Goal: Information Seeking & Learning: Find specific fact

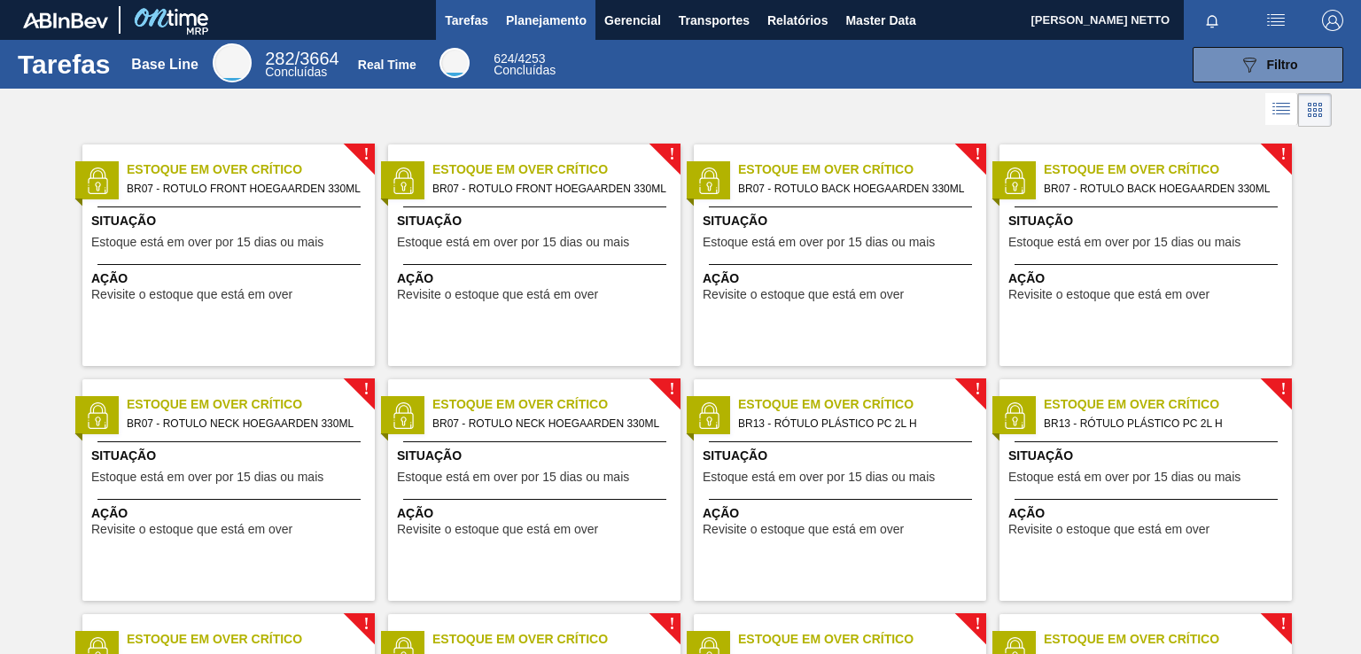
click at [574, 22] on span "Planejamento" at bounding box center [546, 20] width 81 height 21
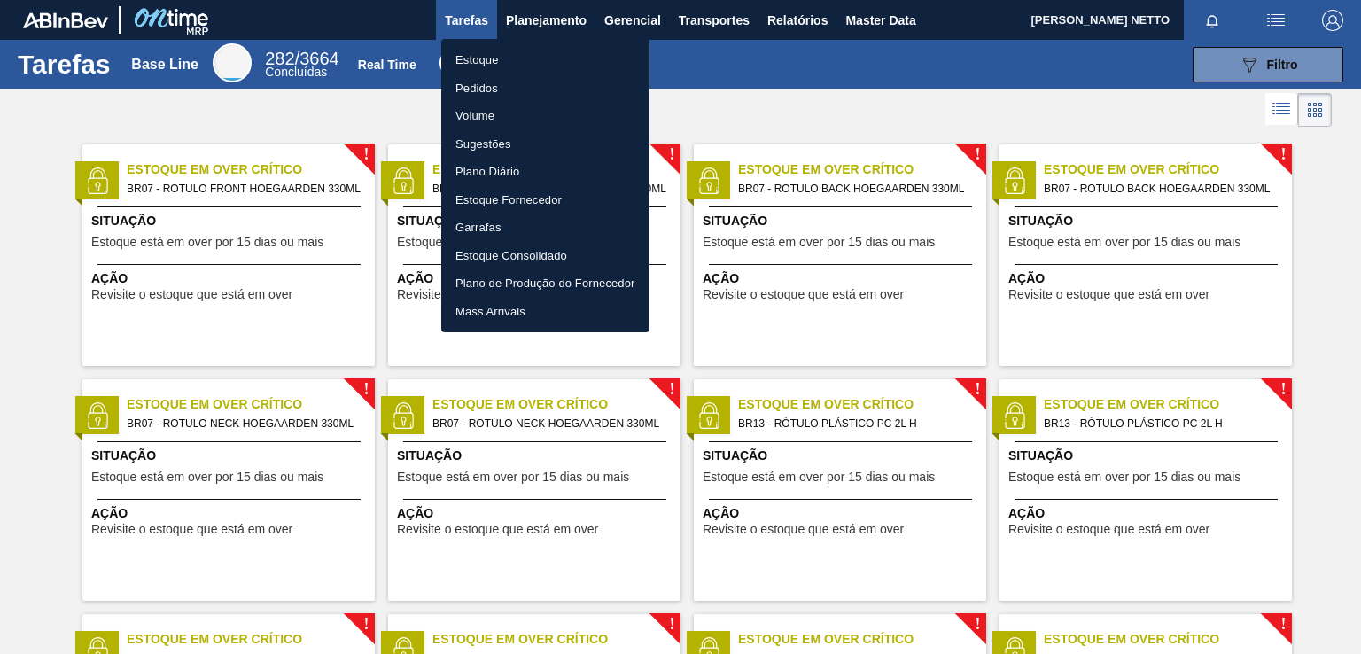
click at [496, 93] on li "Pedidos" at bounding box center [545, 88] width 208 height 28
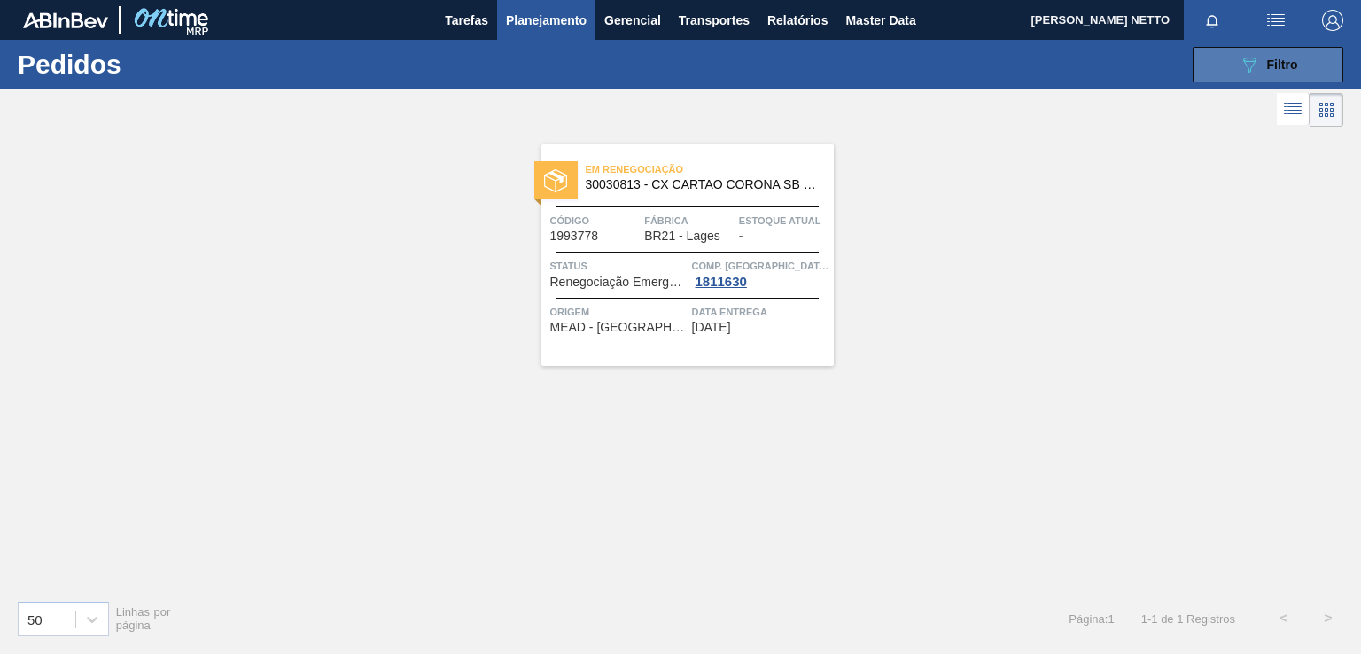
click at [1233, 69] on button "089F7B8B-B2A5-4AFE-B5C0-19BA573D28AC Filtro" at bounding box center [1267, 64] width 151 height 35
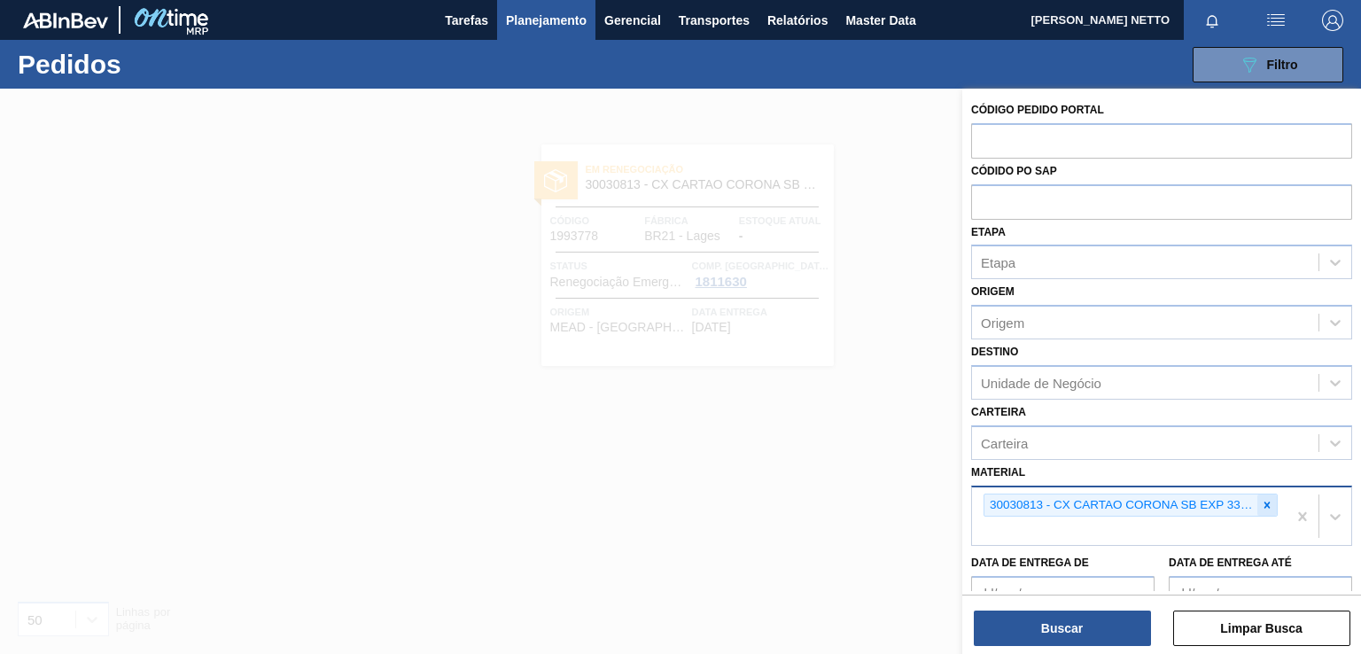
click at [1258, 498] on div at bounding box center [1266, 505] width 19 height 22
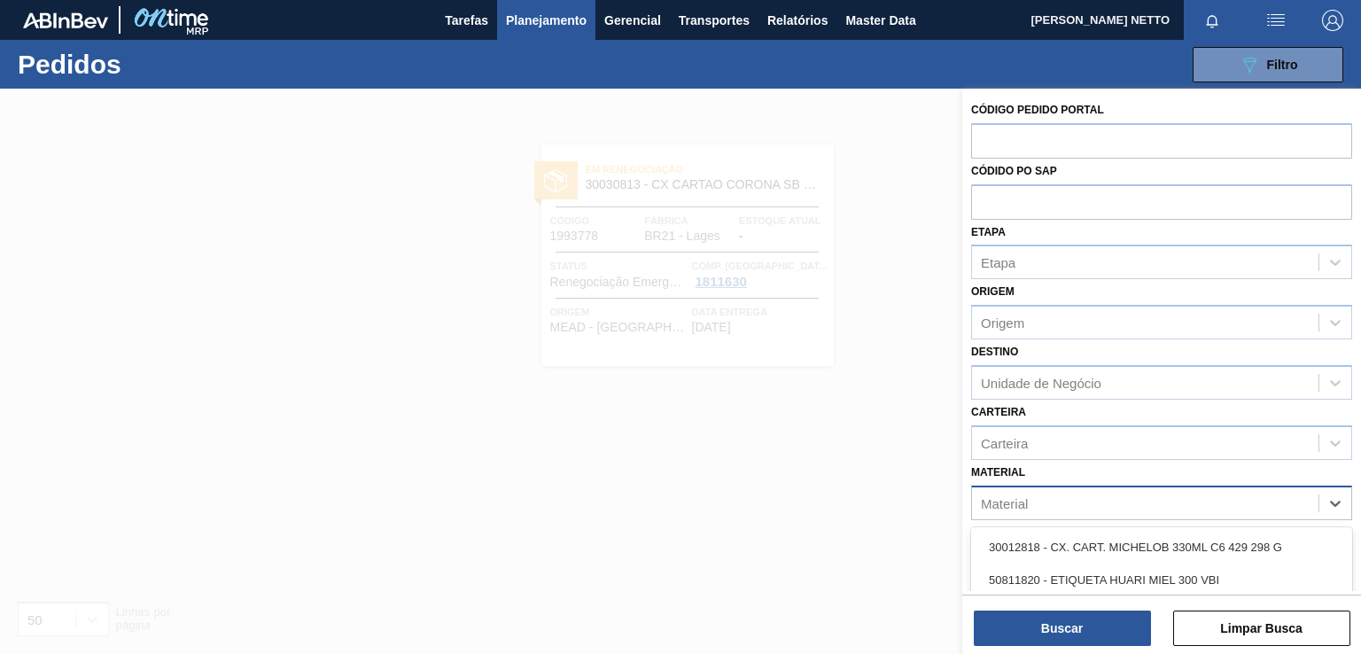
click at [1109, 504] on div "Material" at bounding box center [1145, 503] width 346 height 26
click at [1037, 505] on div "Material" at bounding box center [1145, 503] width 346 height 26
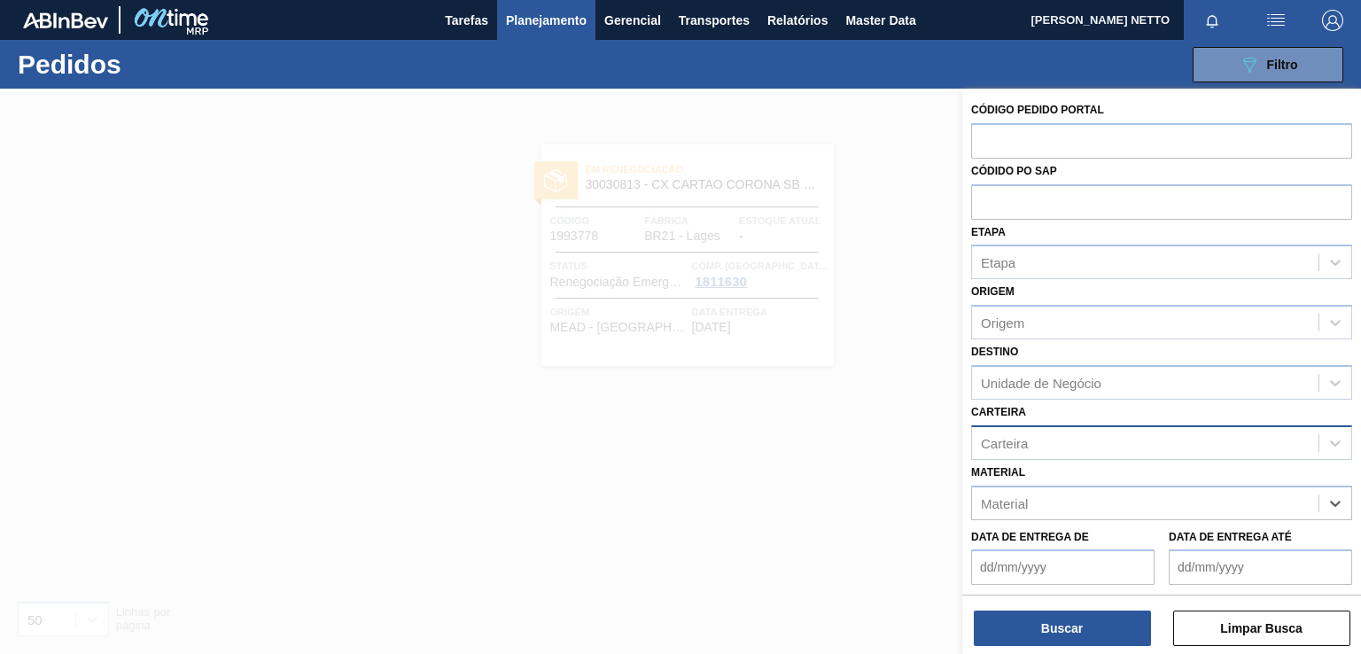
paste input "30030822"
type input "30030822"
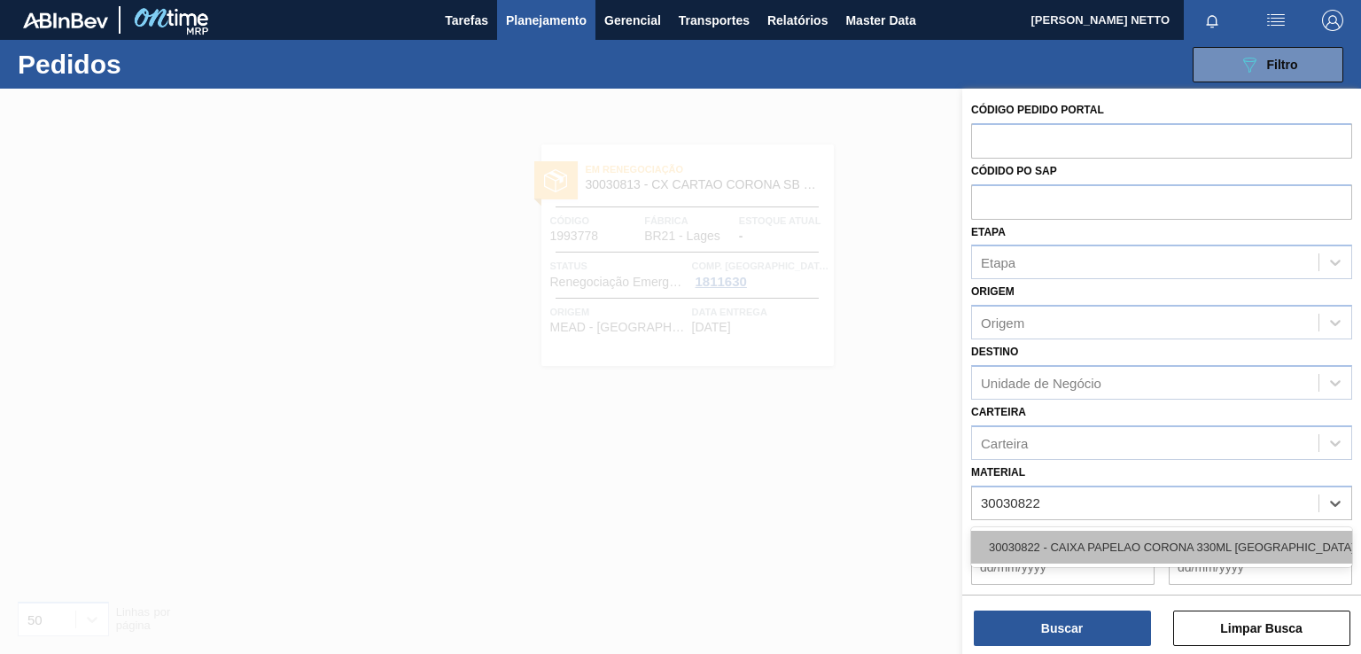
click at [1063, 550] on div "30030822 - CAIXA PAPELAO CORONA 330ML BOLIVIA" at bounding box center [1161, 547] width 381 height 33
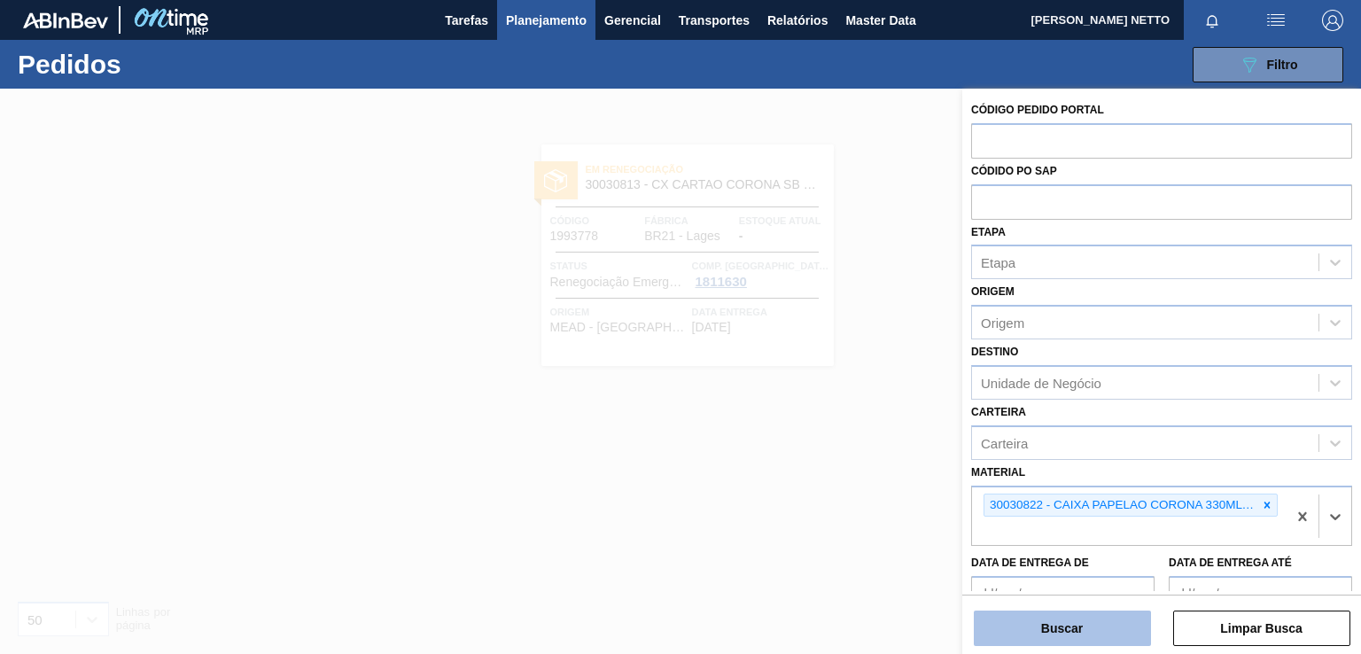
click at [1051, 616] on button "Buscar" at bounding box center [1062, 627] width 177 height 35
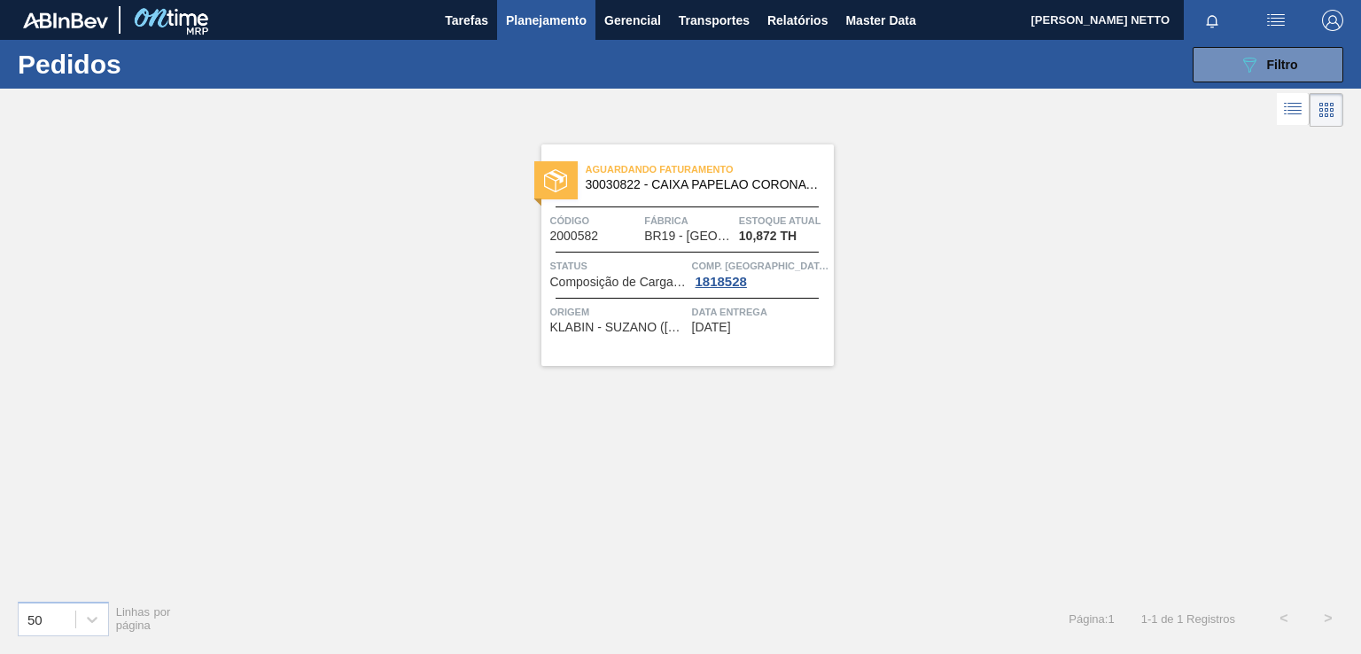
click at [794, 341] on div "Aguardando Faturamento 30030822 - CAIXA PAPELAO CORONA 330ML BOLIVIA Código 200…" at bounding box center [687, 254] width 292 height 221
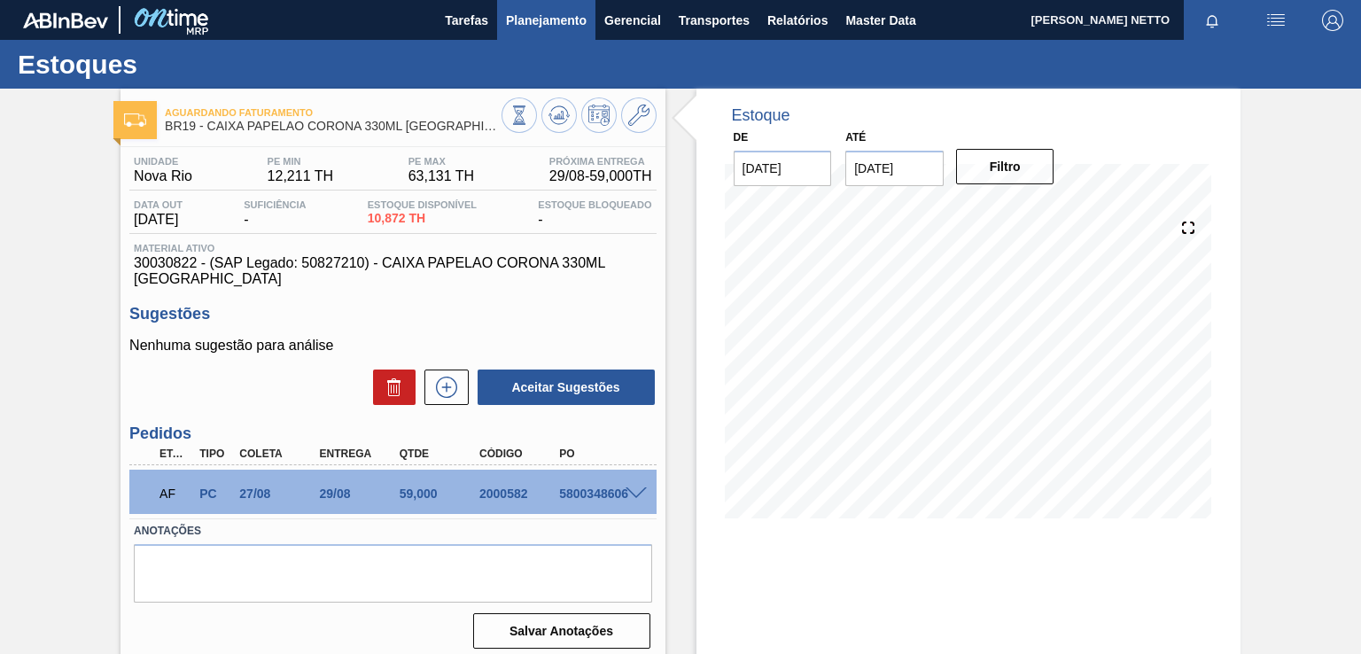
click at [562, 24] on span "Planejamento" at bounding box center [546, 20] width 81 height 21
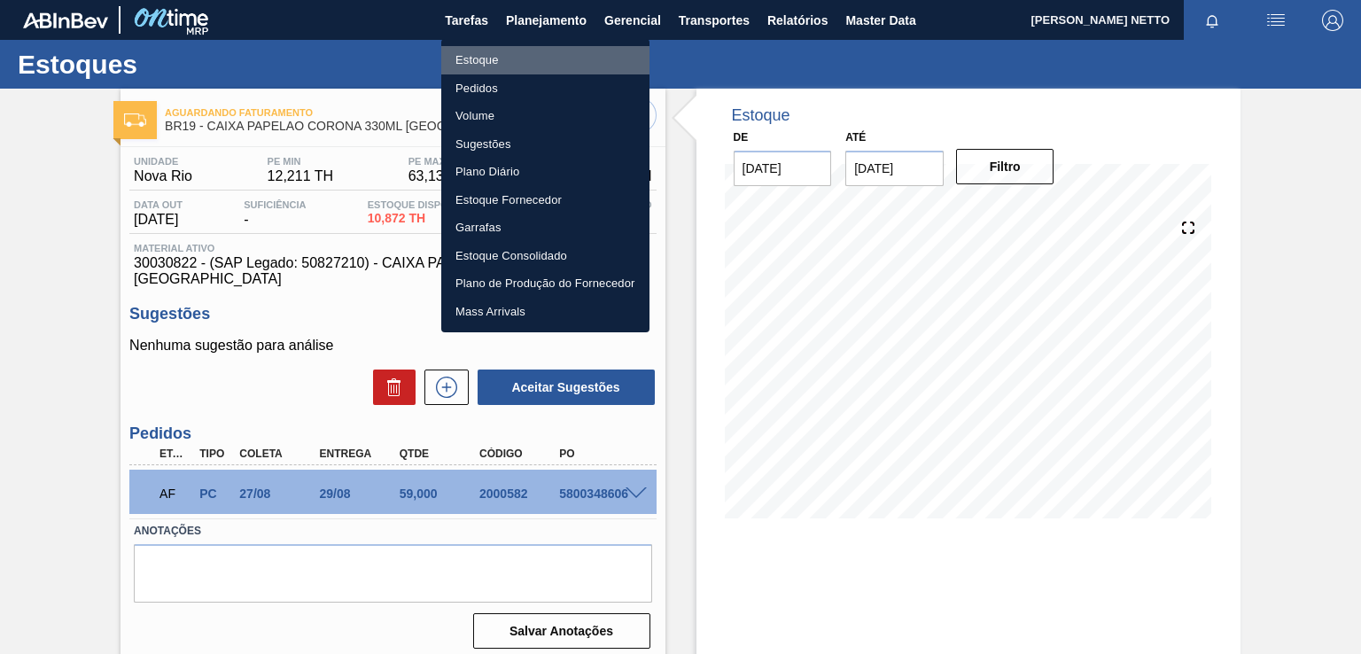
click at [490, 58] on li "Estoque" at bounding box center [545, 60] width 208 height 28
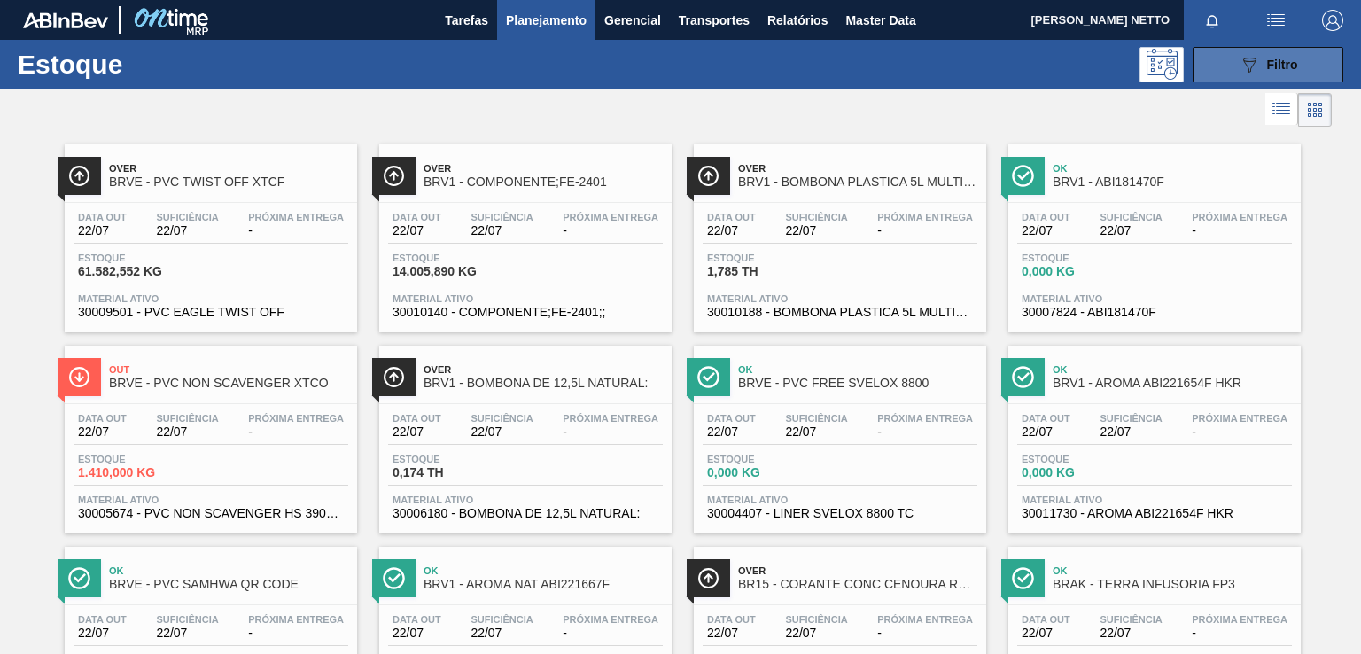
click at [1267, 65] on span "Filtro" at bounding box center [1282, 65] width 31 height 14
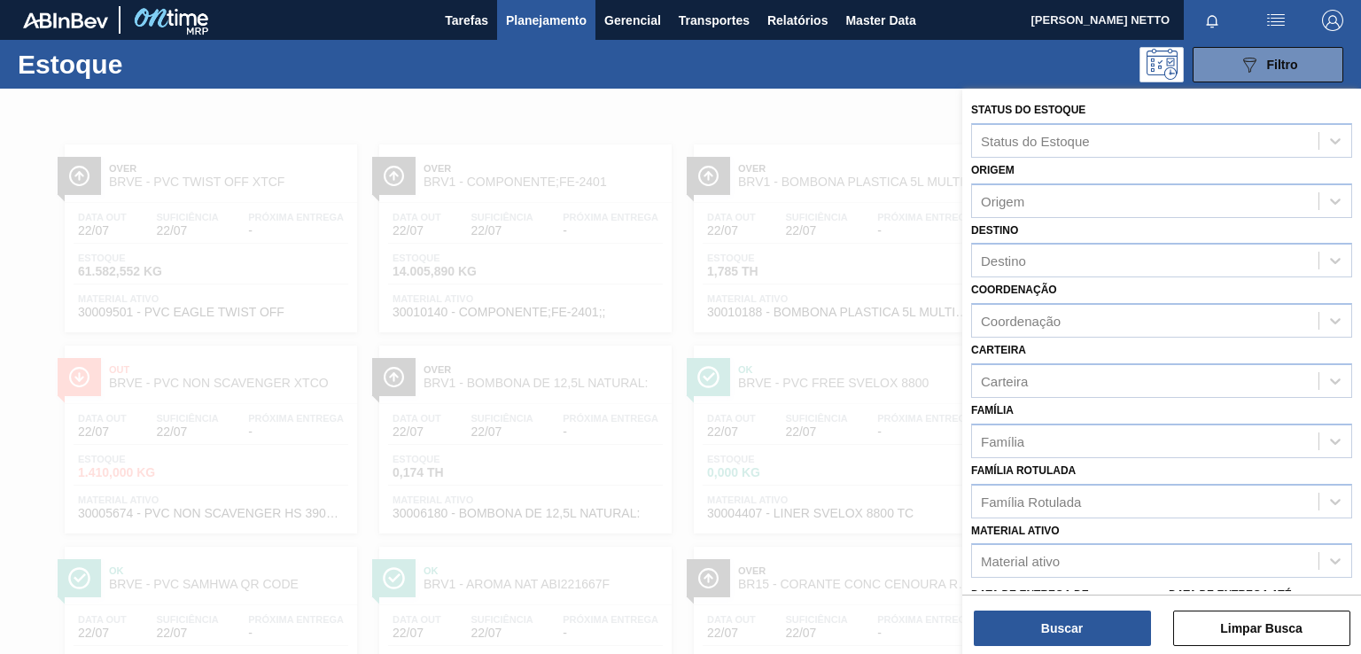
click at [578, 15] on span "Planejamento" at bounding box center [546, 20] width 81 height 21
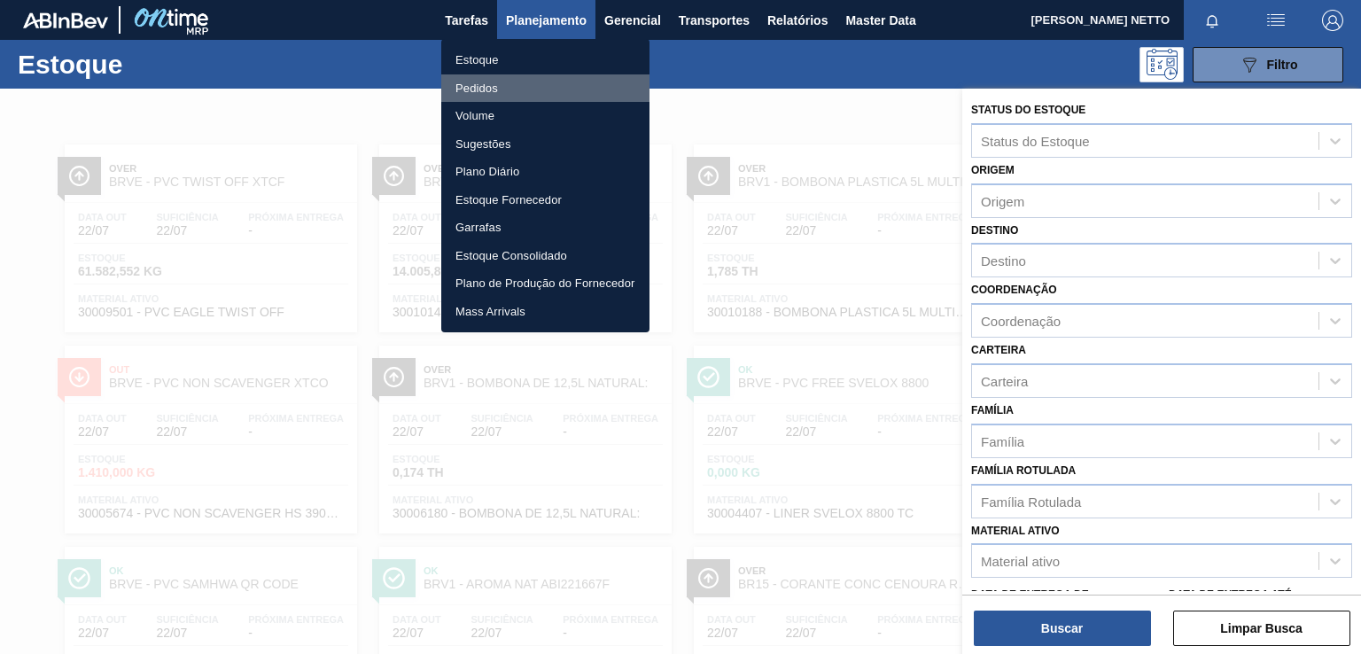
click at [507, 86] on li "Pedidos" at bounding box center [545, 88] width 208 height 28
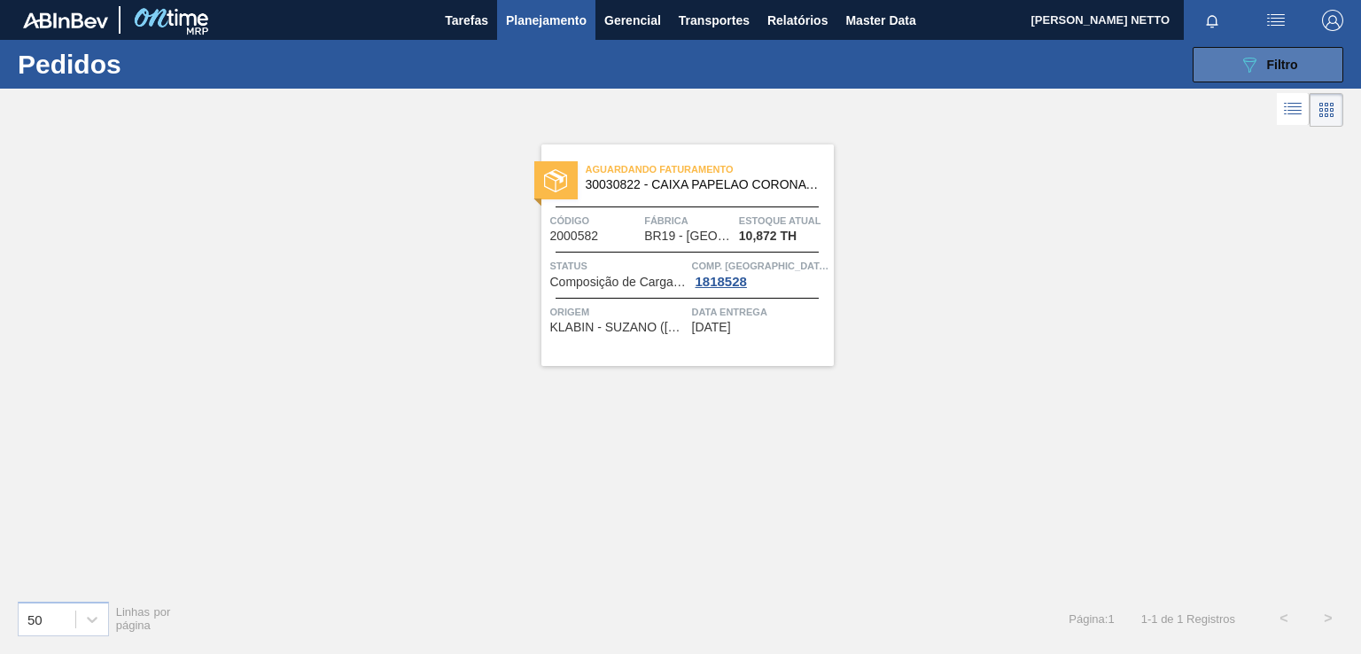
click at [1257, 68] on icon "089F7B8B-B2A5-4AFE-B5C0-19BA573D28AC" at bounding box center [1248, 64] width 21 height 21
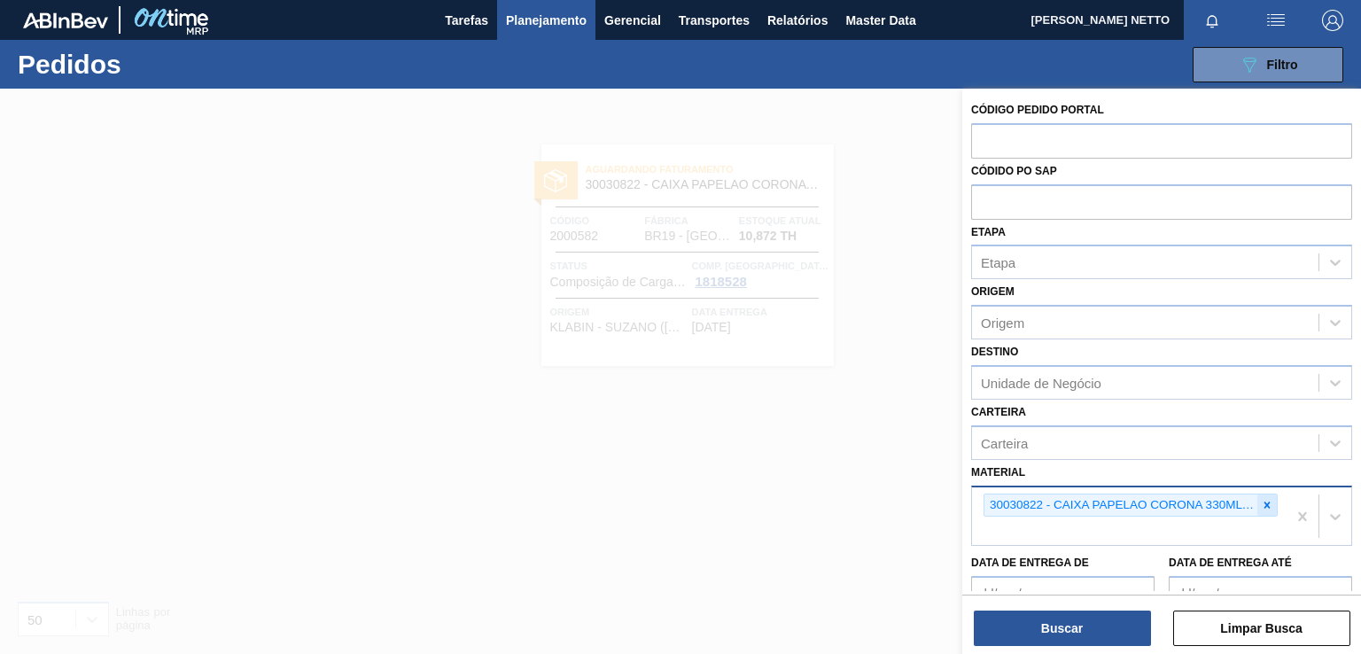
click at [1264, 501] on icon at bounding box center [1267, 504] width 6 height 6
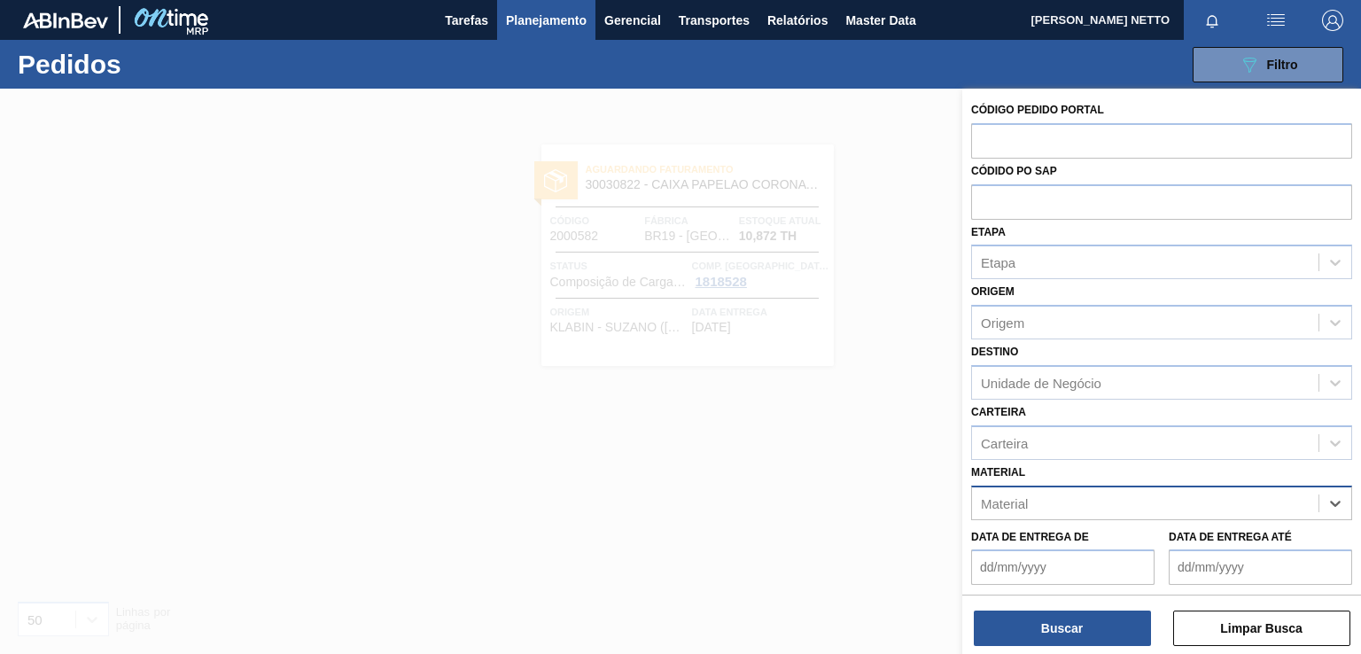
paste input "30030823"
type input "30030823"
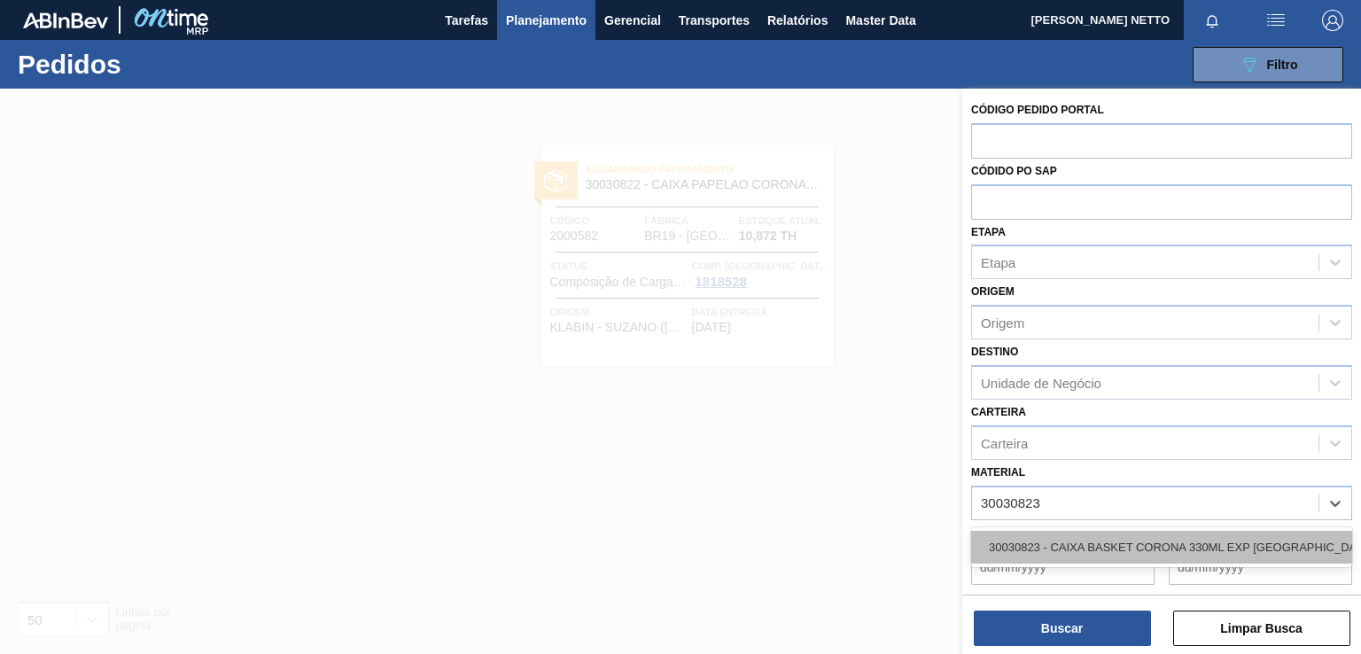
click at [1084, 547] on div "30030823 - CAIXA BASKET CORONA 330ML EXP BOLIVIA" at bounding box center [1161, 547] width 381 height 33
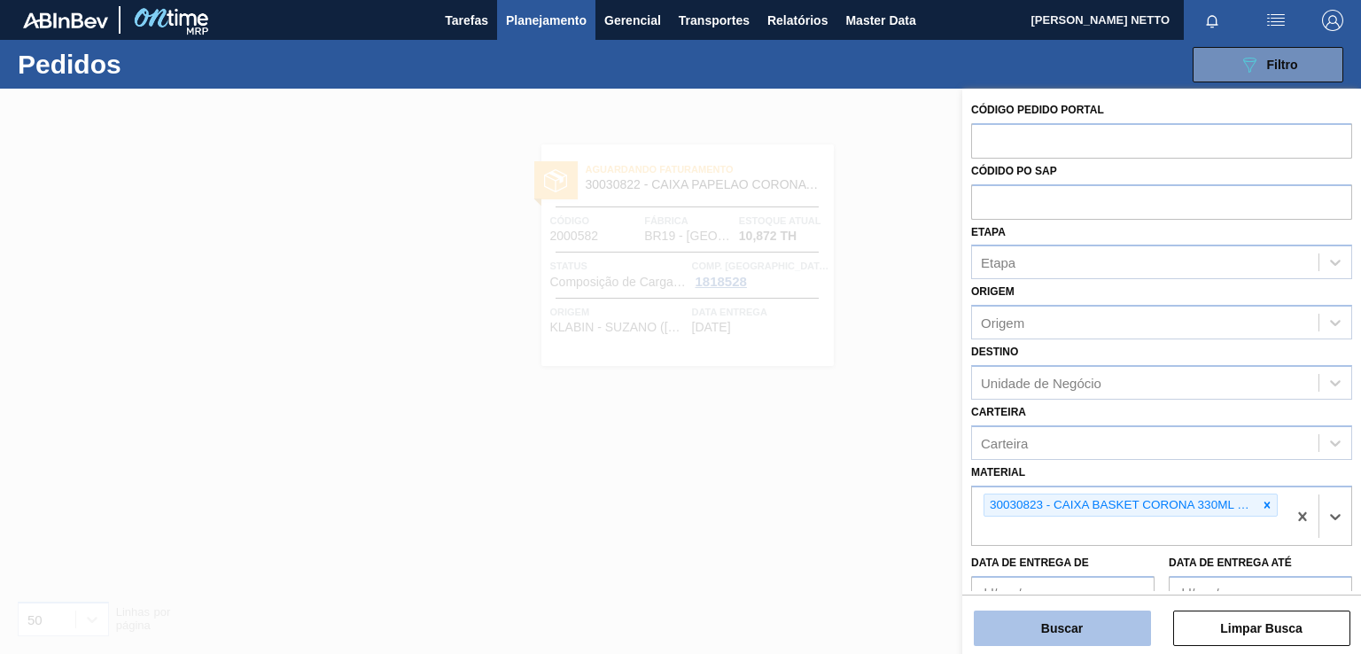
click at [1058, 626] on button "Buscar" at bounding box center [1062, 627] width 177 height 35
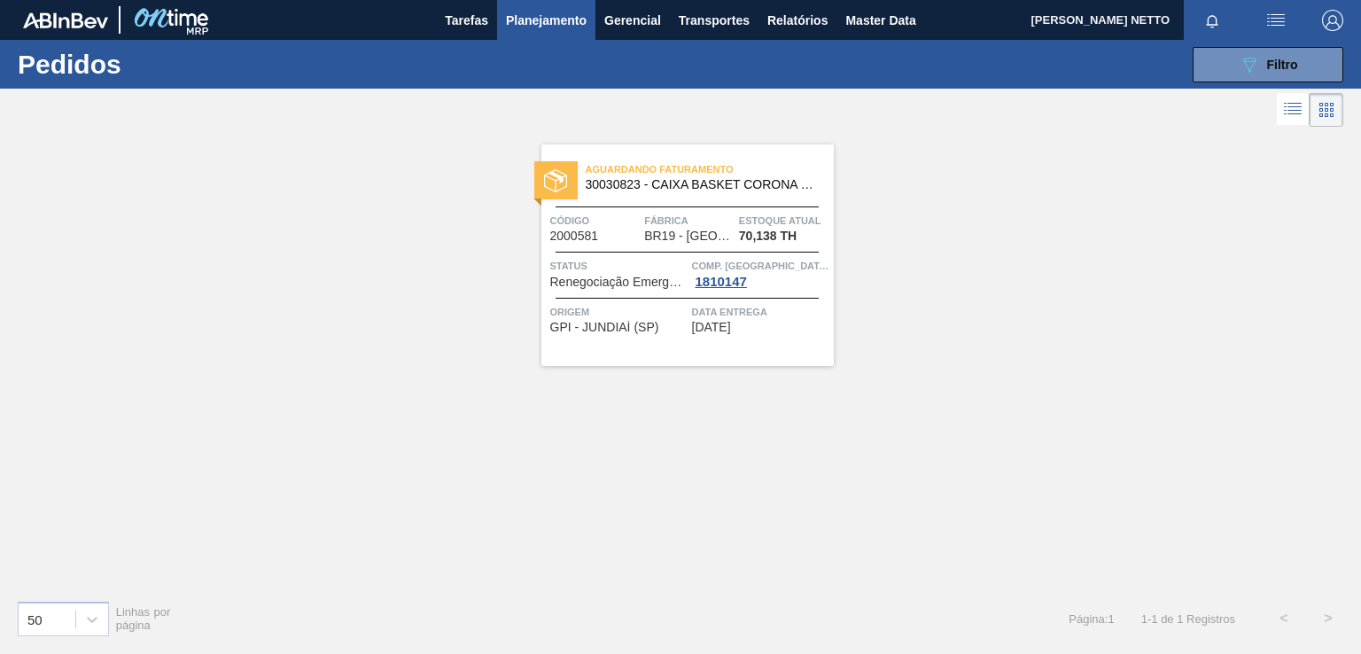
click at [776, 343] on div "Aguardando Faturamento 30030823 - CAIXA BASKET CORONA 330ML EXP BOLIVIA Código …" at bounding box center [687, 254] width 292 height 221
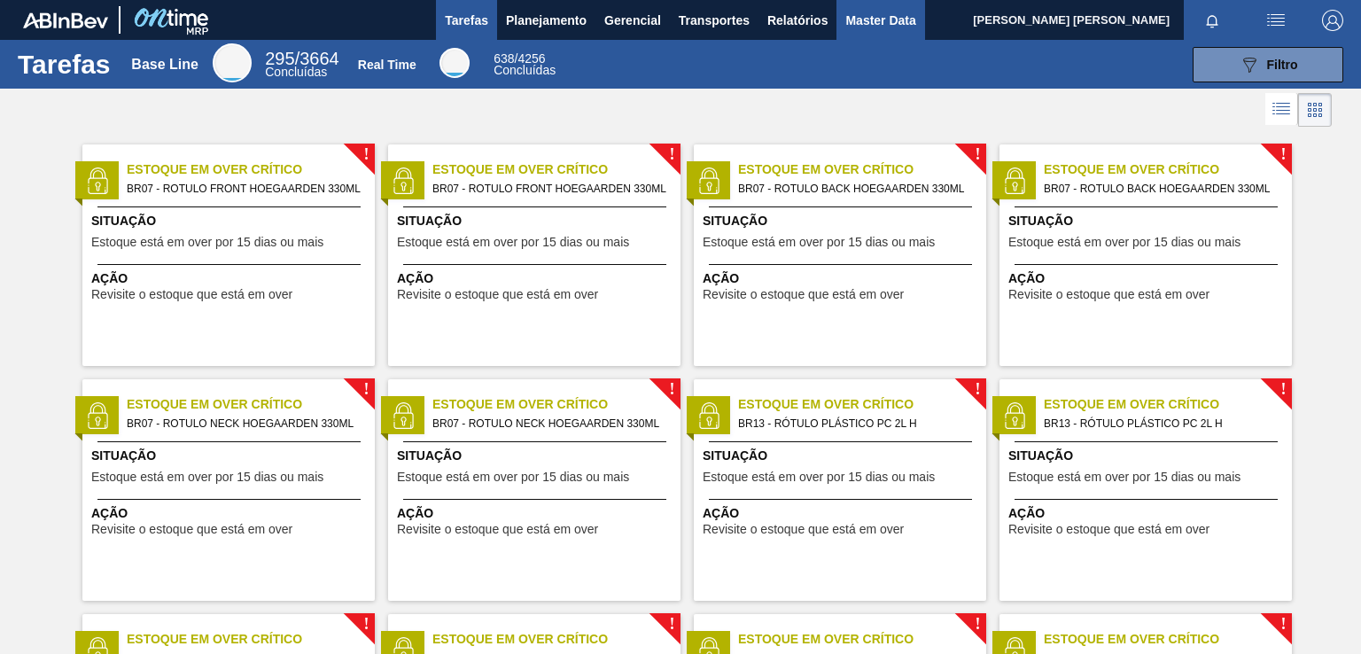
click at [897, 18] on span "Master Data" at bounding box center [880, 20] width 70 height 21
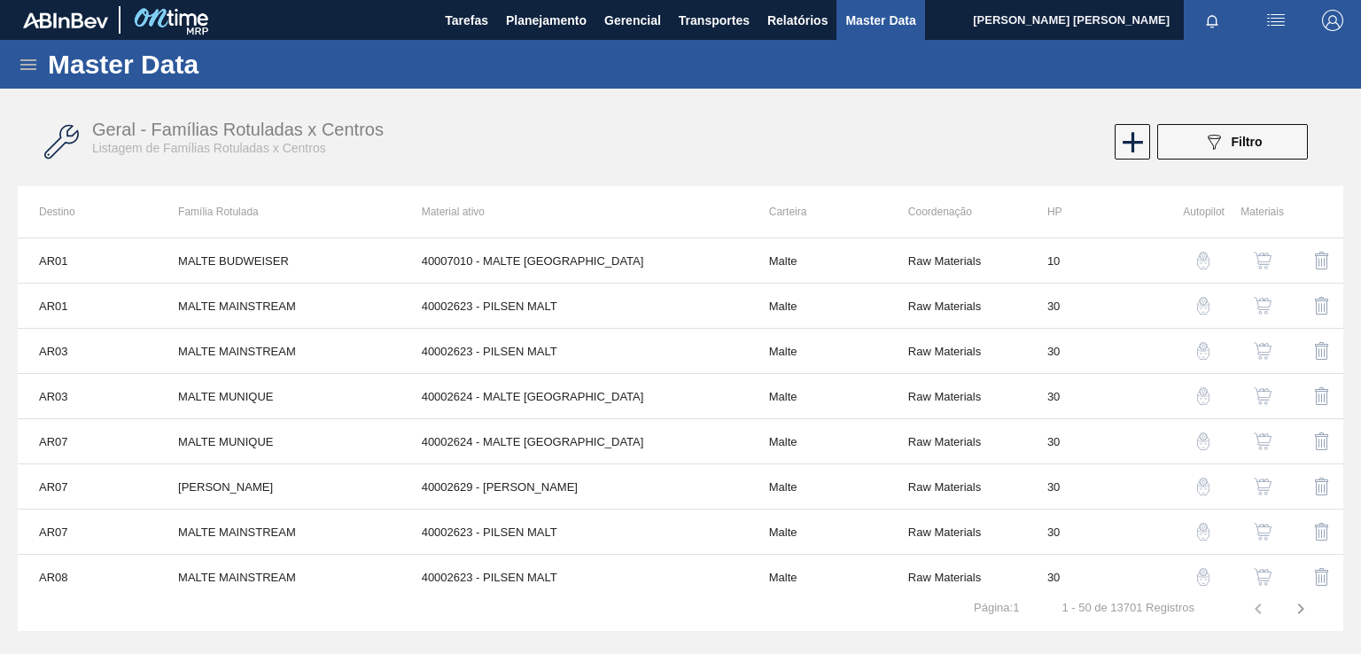
click at [32, 59] on icon at bounding box center [28, 64] width 16 height 11
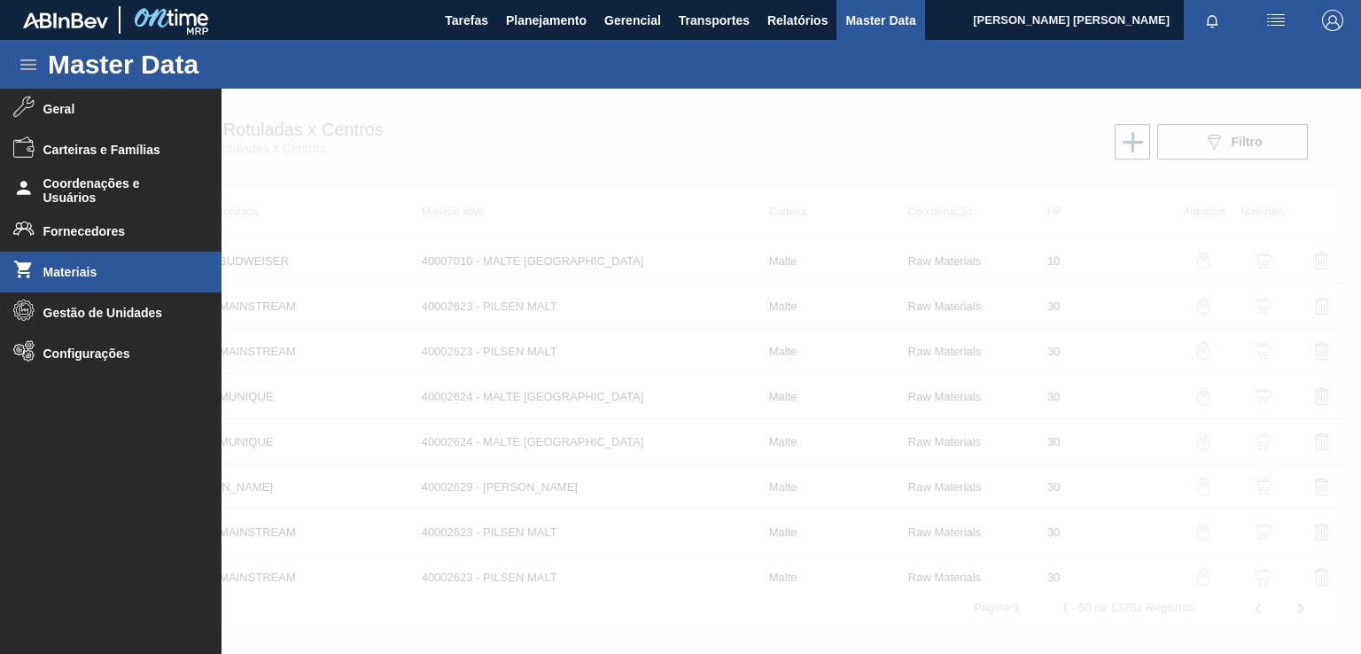
click at [82, 281] on li "Materiais" at bounding box center [110, 272] width 221 height 41
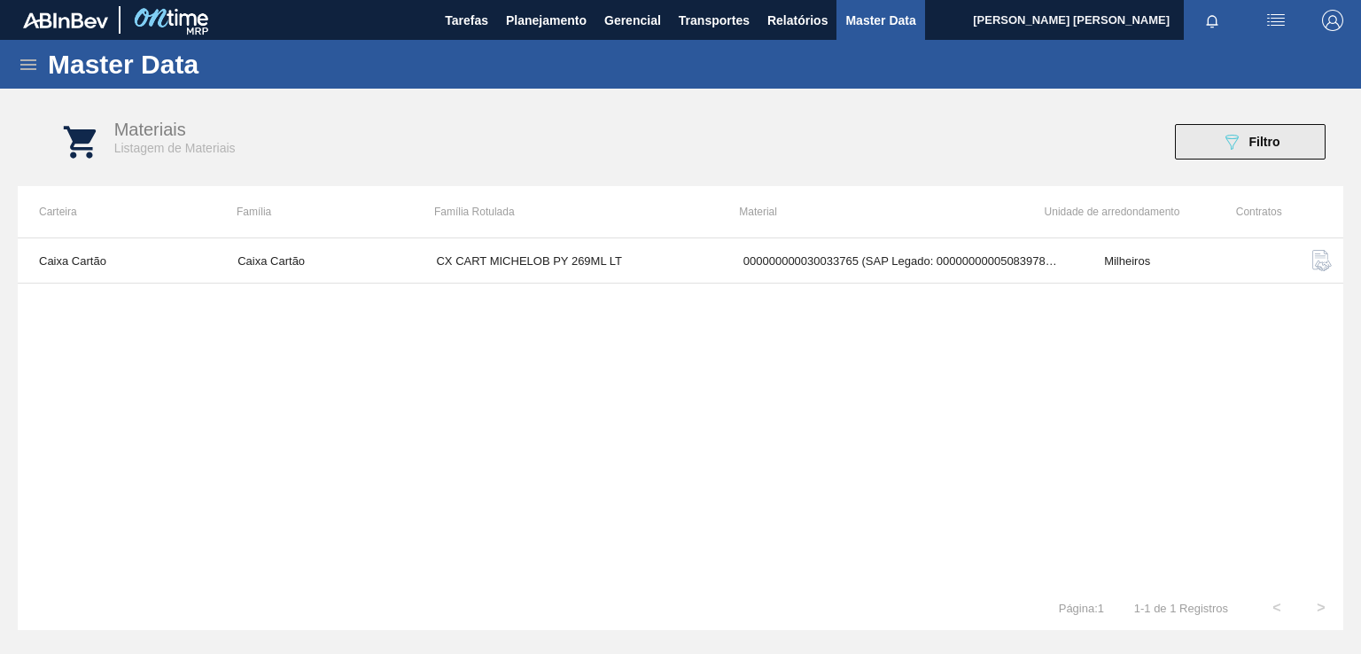
click at [1251, 143] on span "Filtro" at bounding box center [1264, 142] width 31 height 14
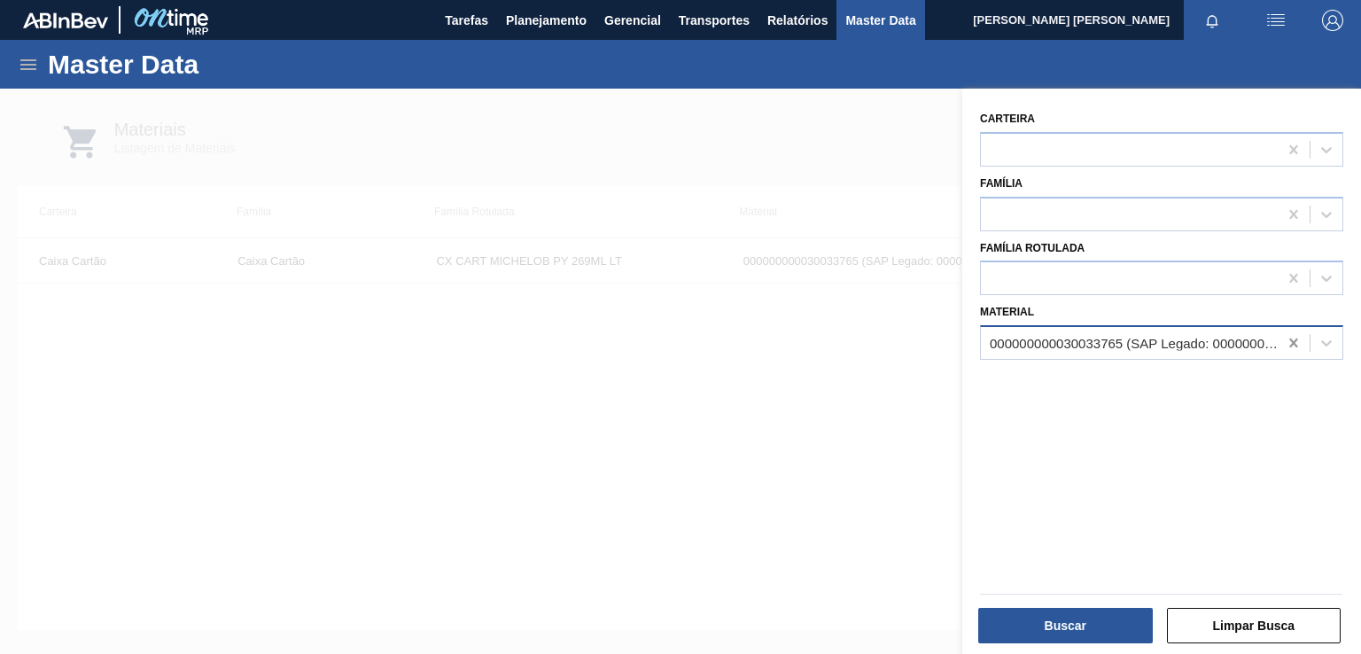
click at [1292, 338] on icon at bounding box center [1293, 342] width 8 height 9
paste input "30029056"
type input "30029056"
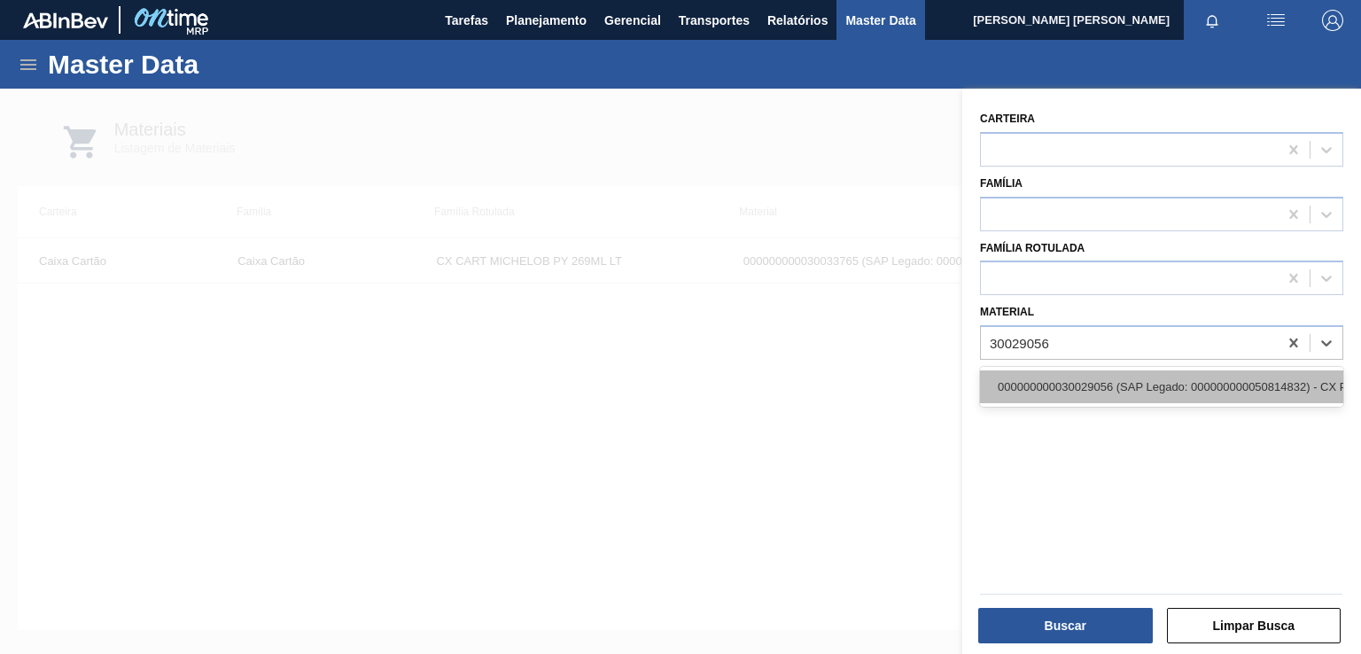
click at [1122, 384] on div "000000000030029056 (SAP Legado: 000000000050814832) - CX PAP CORONITA 210ML C24…" at bounding box center [1161, 386] width 363 height 33
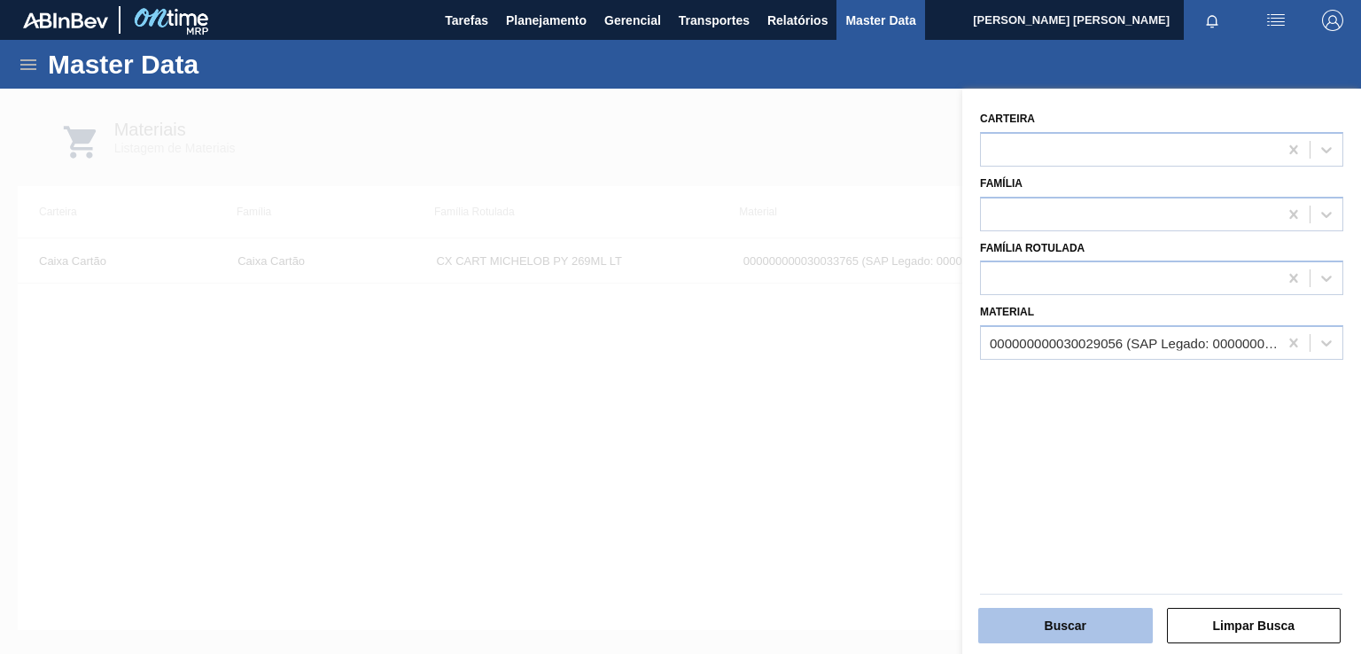
click at [1070, 619] on button "Buscar" at bounding box center [1065, 625] width 175 height 35
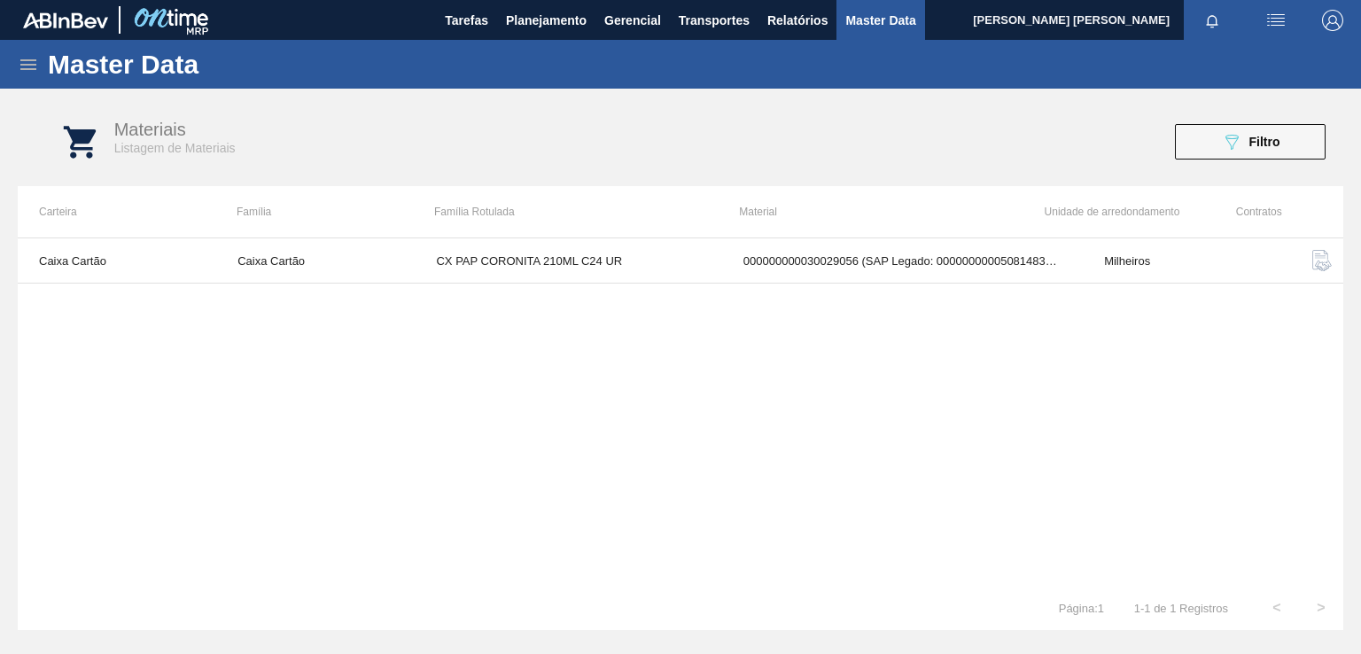
click at [1321, 263] on img "button" at bounding box center [1321, 260] width 21 height 21
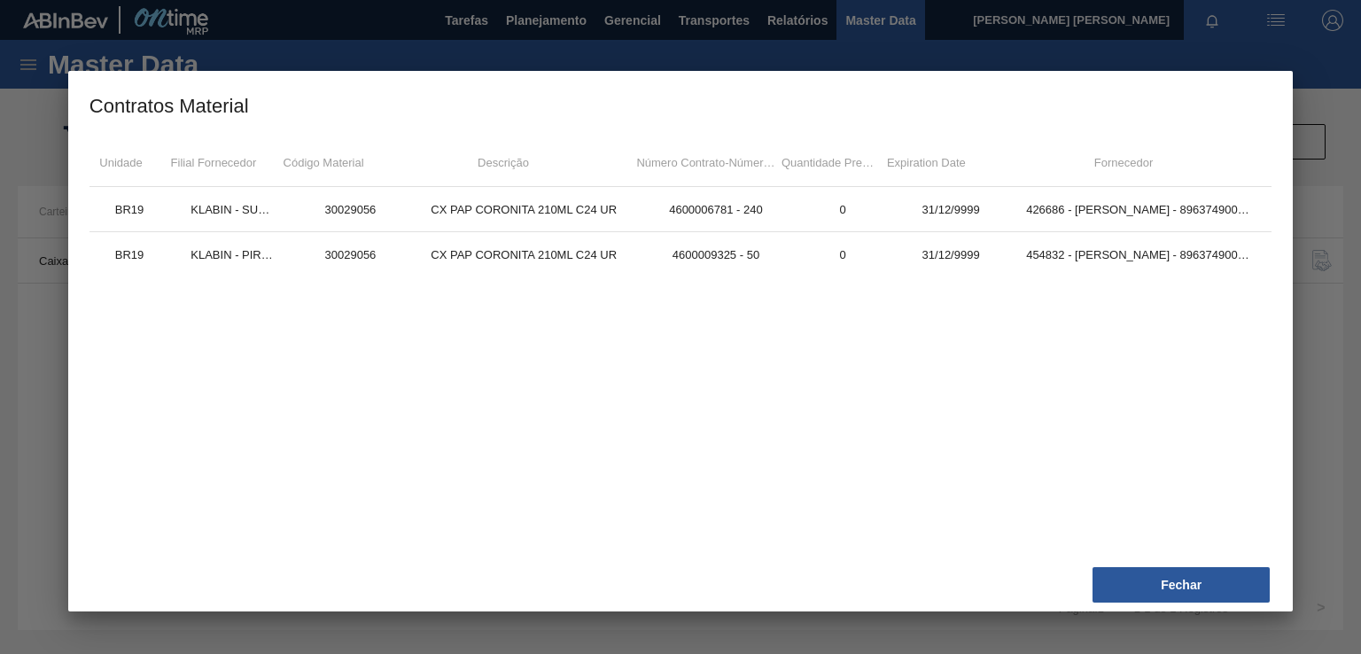
click at [1309, 112] on div at bounding box center [680, 327] width 1361 height 654
click at [1156, 578] on button "Fechar" at bounding box center [1180, 584] width 177 height 35
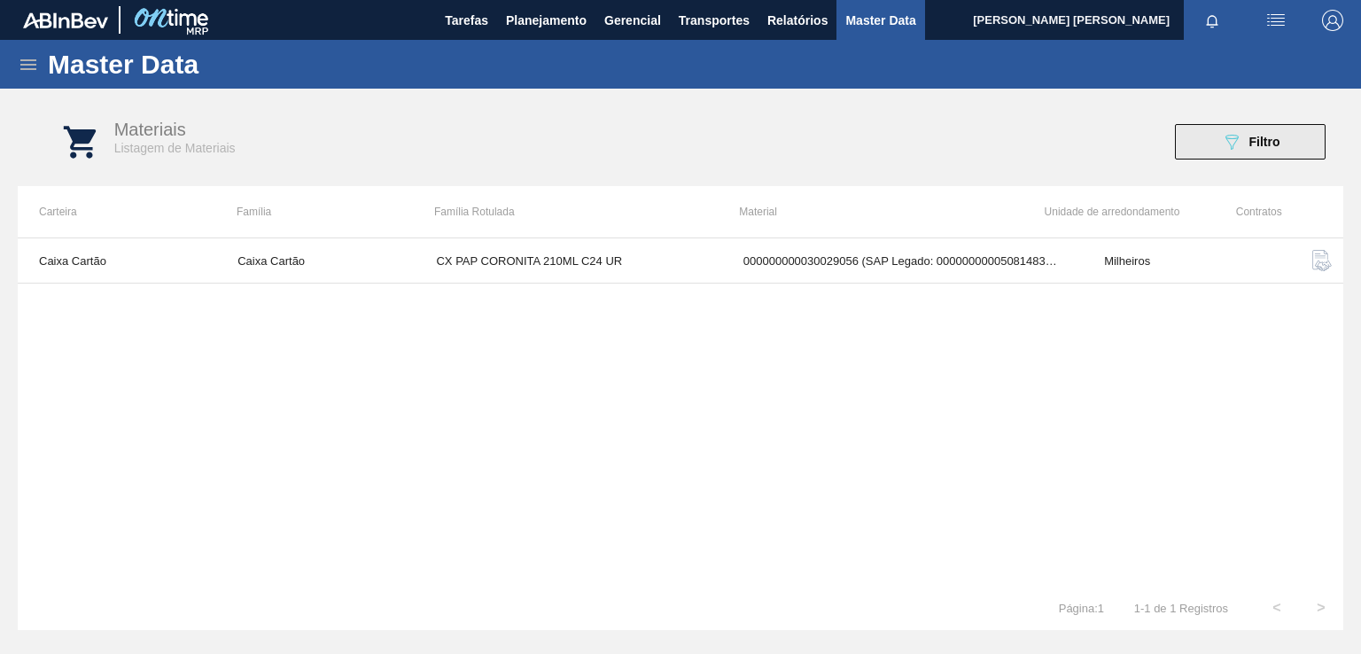
click at [1246, 146] on div "089F7B8B-B2A5-4AFE-B5C0-19BA573D28AC Filtro" at bounding box center [1250, 141] width 59 height 21
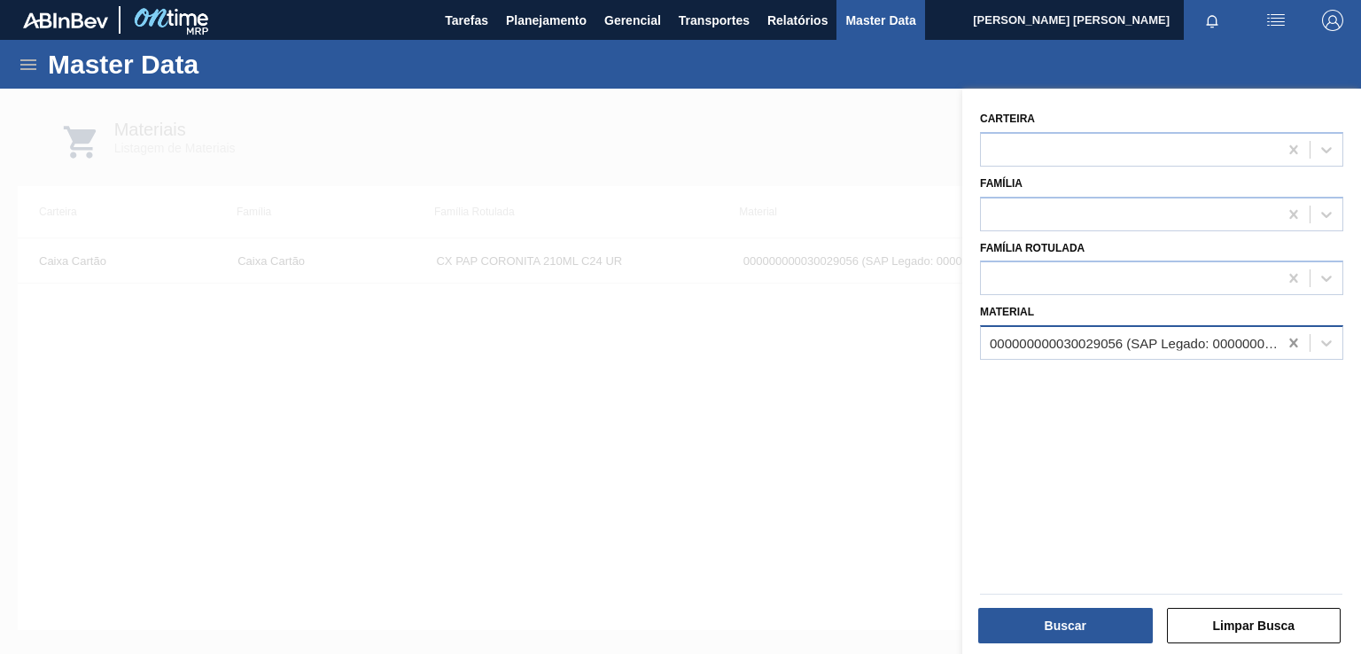
click at [1291, 344] on icon at bounding box center [1294, 343] width 18 height 18
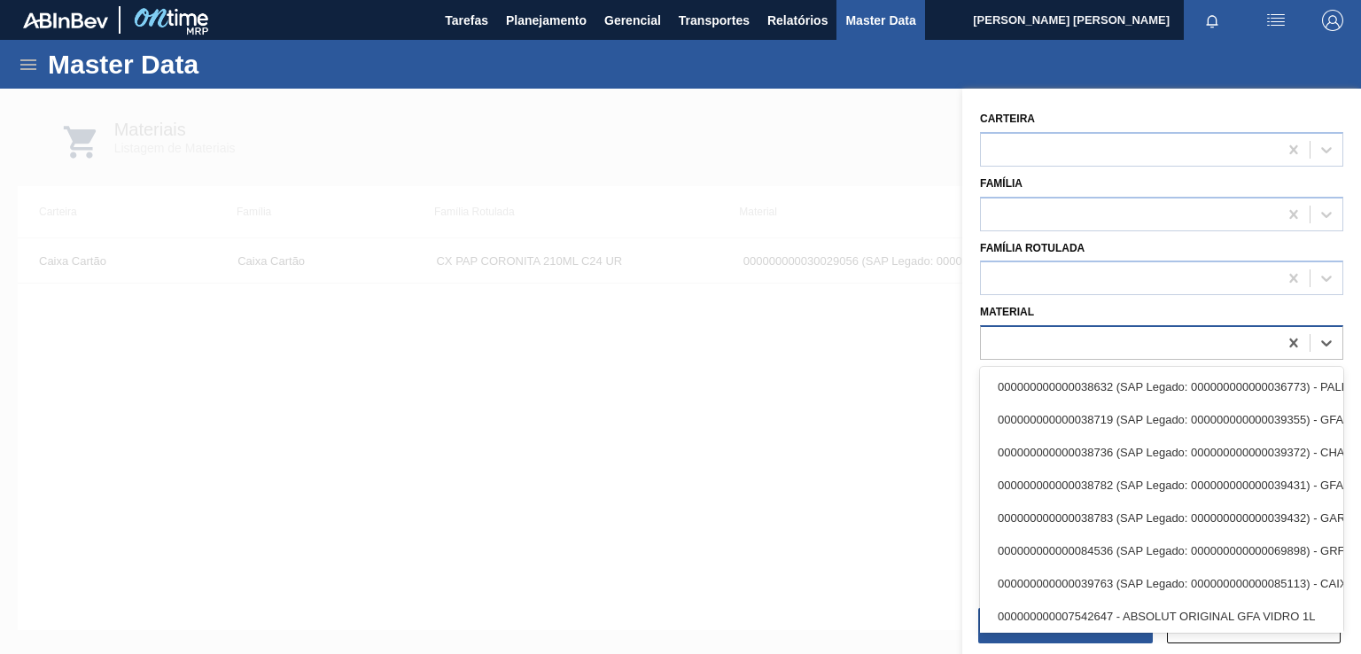
click at [1237, 342] on div at bounding box center [1129, 343] width 297 height 26
paste input "30029055"
type input "30029055"
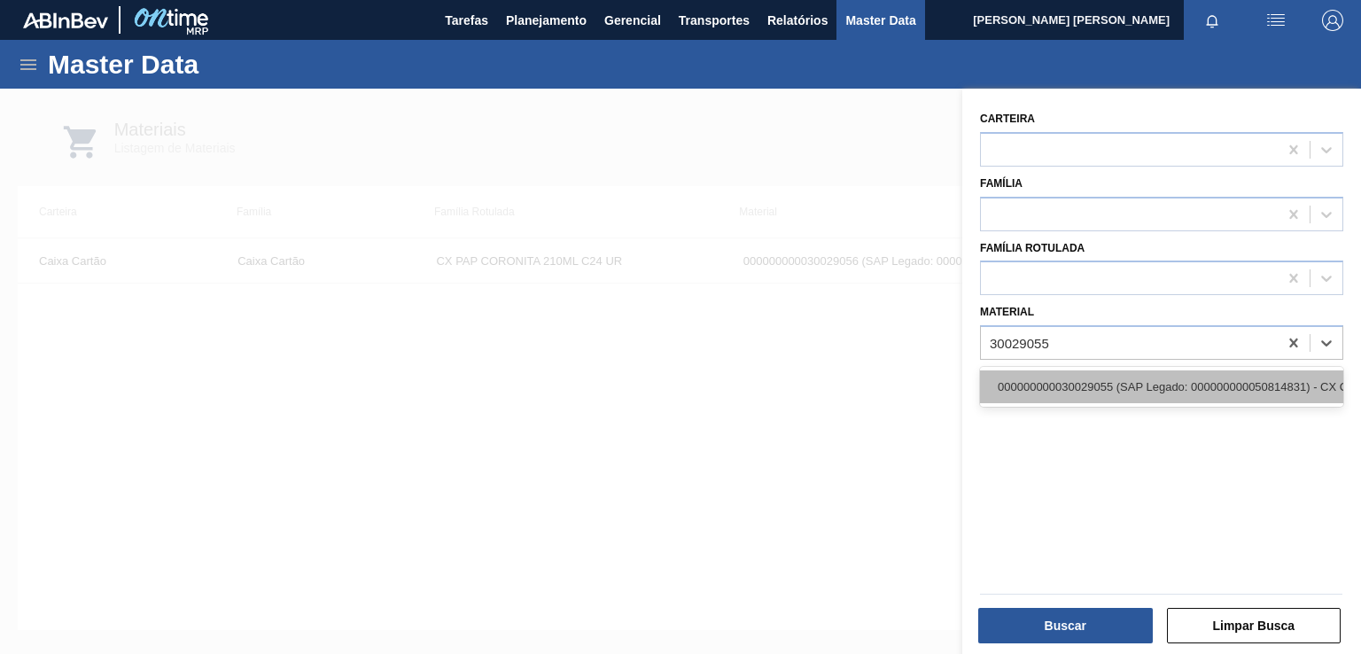
click at [1170, 378] on div "000000000030029055 (SAP Legado: 000000000050814831) - CX CART CORONITA 210 C6 U…" at bounding box center [1161, 386] width 363 height 33
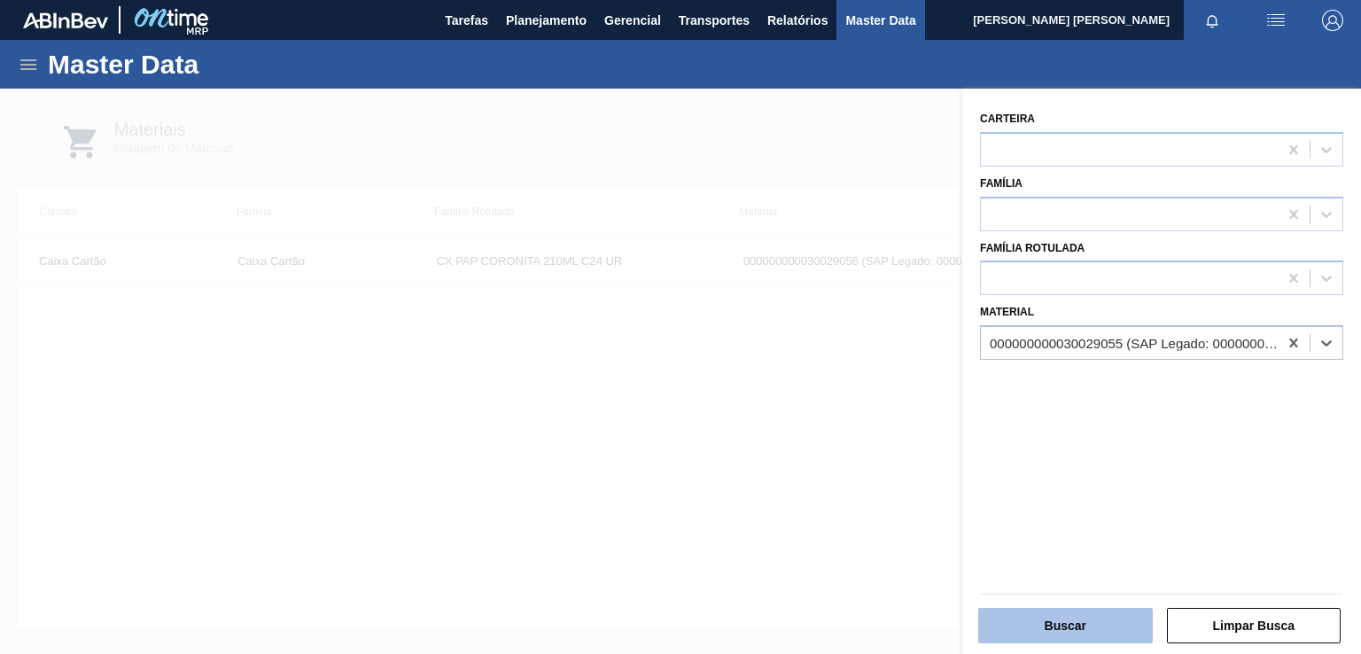
click at [1070, 628] on button "Buscar" at bounding box center [1065, 625] width 175 height 35
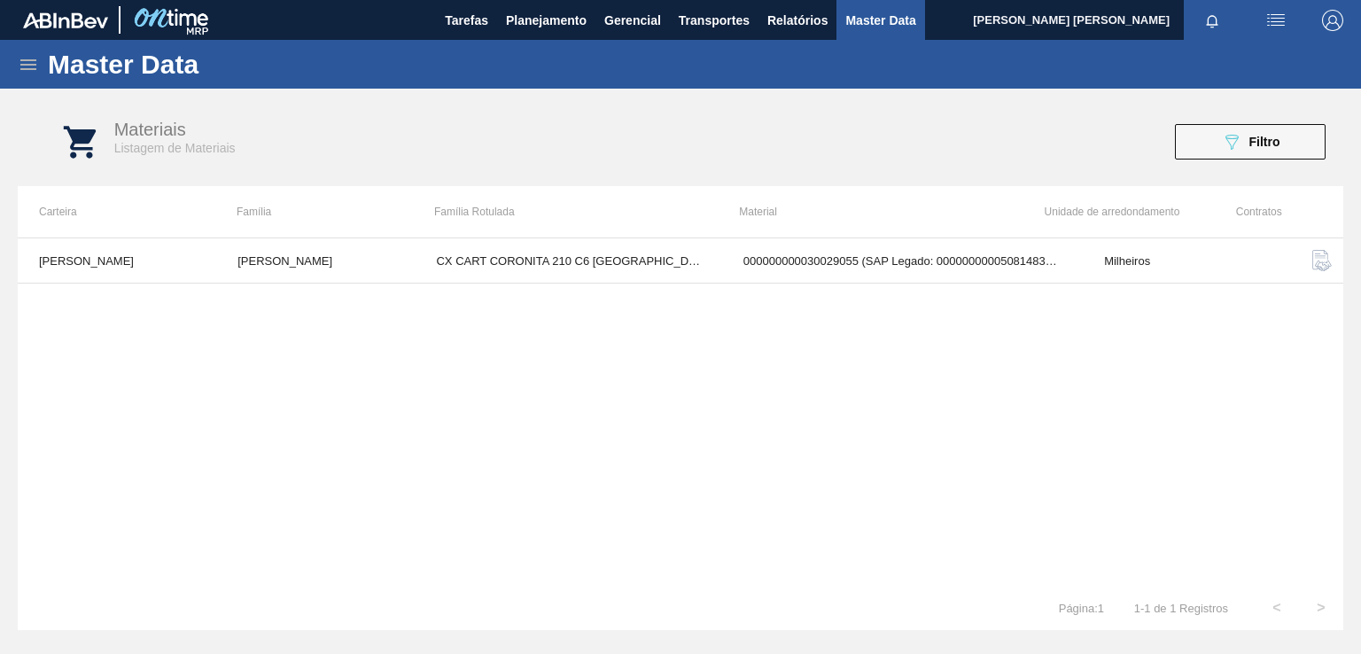
click at [1315, 257] on img "button" at bounding box center [1321, 260] width 21 height 21
